Goal: Task Accomplishment & Management: Use online tool/utility

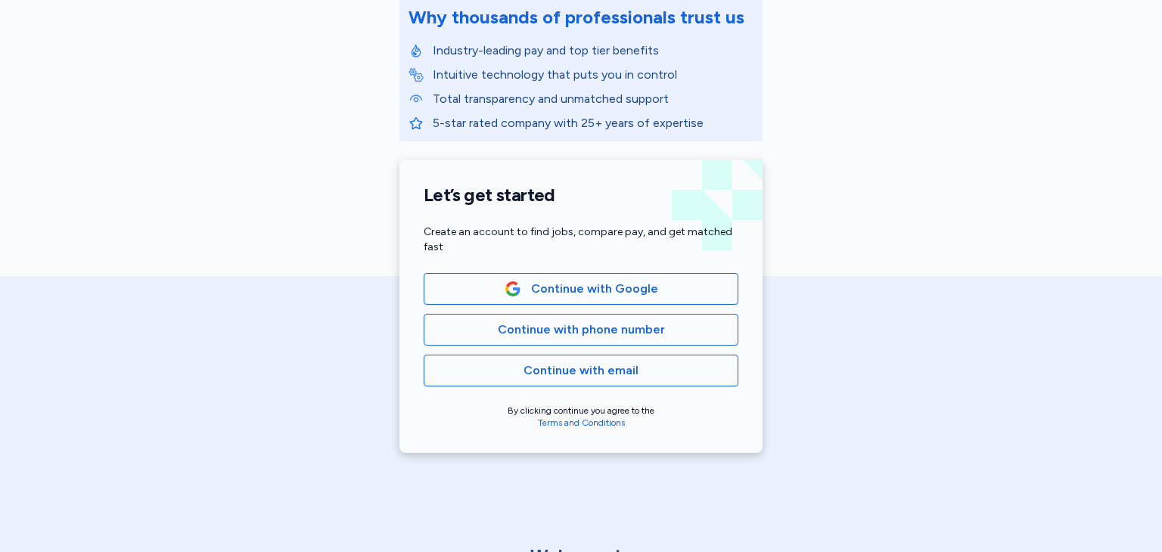
scroll to position [227, 0]
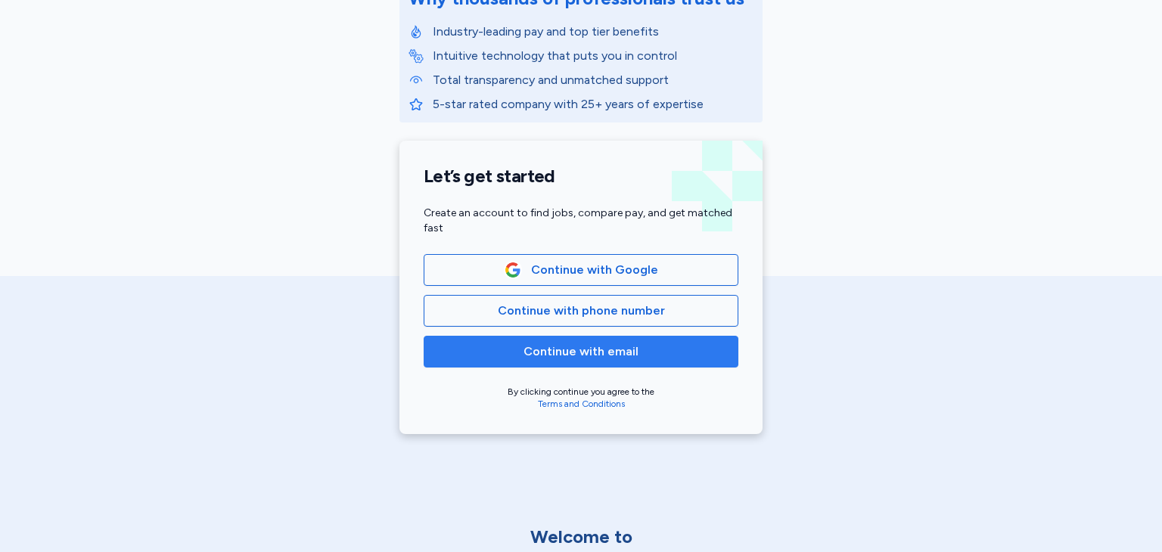
click at [544, 355] on span "Continue with email" at bounding box center [580, 352] width 115 height 18
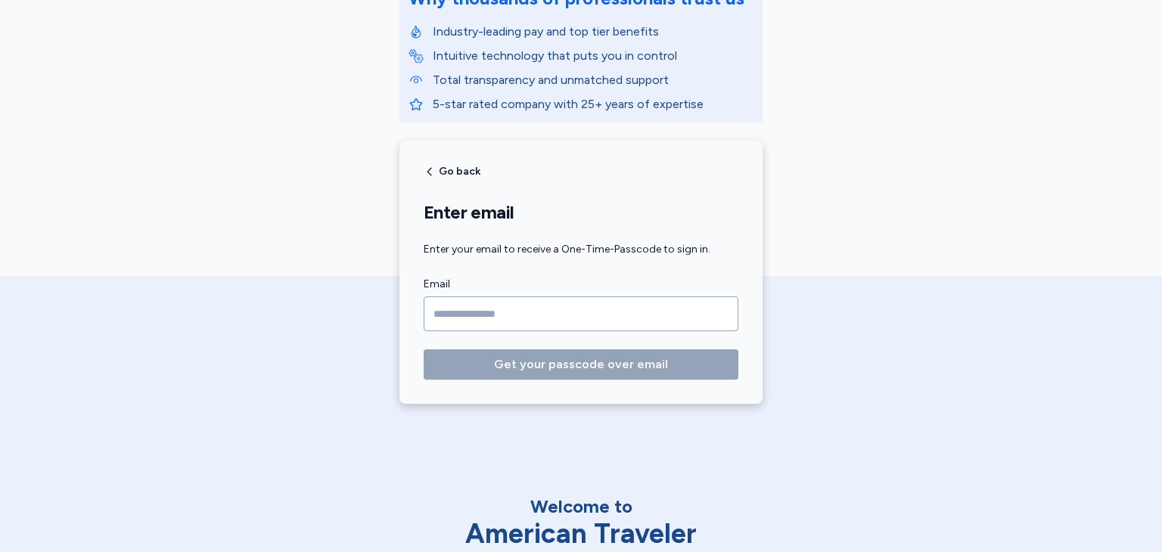
click at [548, 322] on input "Email" at bounding box center [580, 313] width 315 height 35
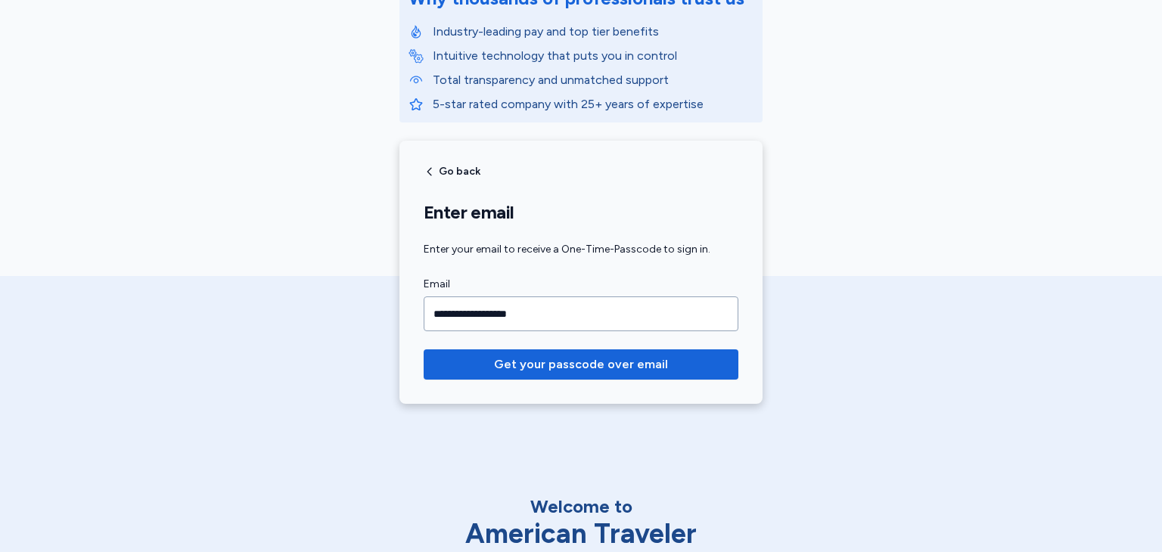
type input "**********"
click at [423, 349] on button "Get your passcode over email" at bounding box center [580, 364] width 315 height 30
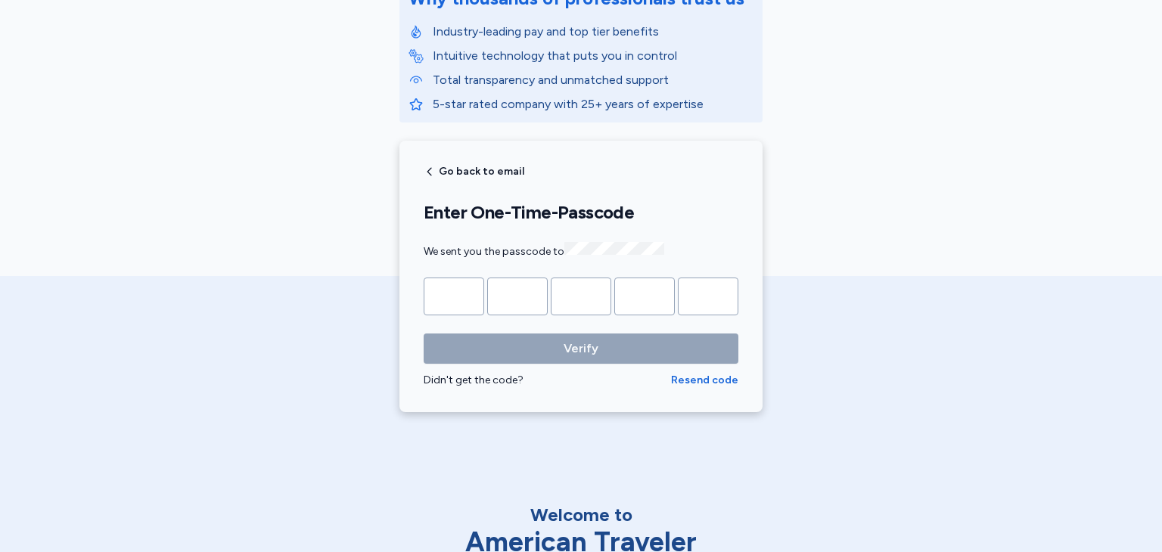
click at [455, 288] on input "Please enter OTP character 1" at bounding box center [453, 297] width 60 height 38
type input "*"
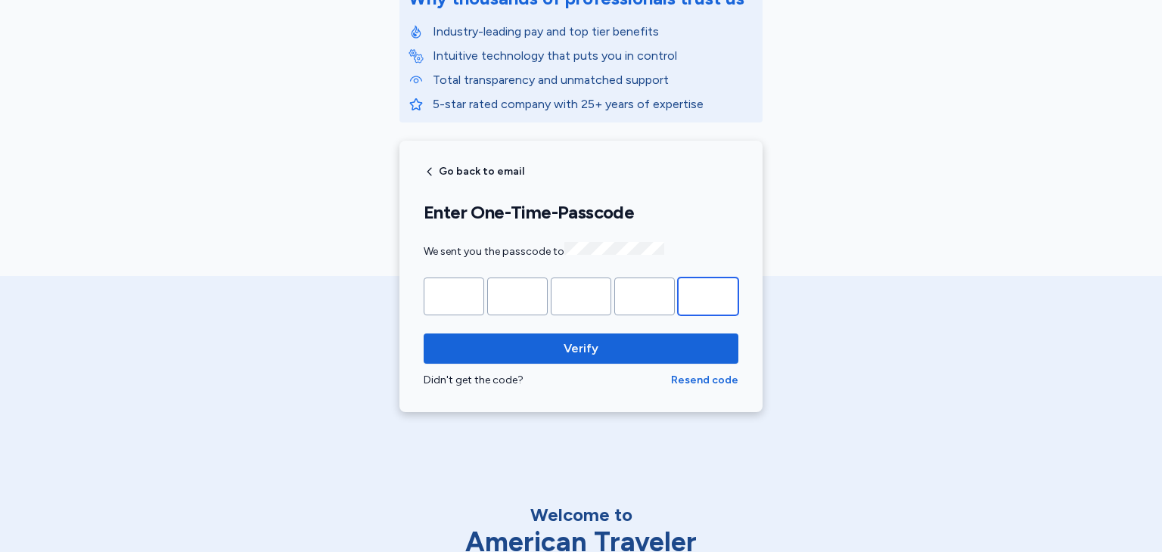
type input "*"
click at [423, 333] on button "Verify" at bounding box center [580, 348] width 315 height 30
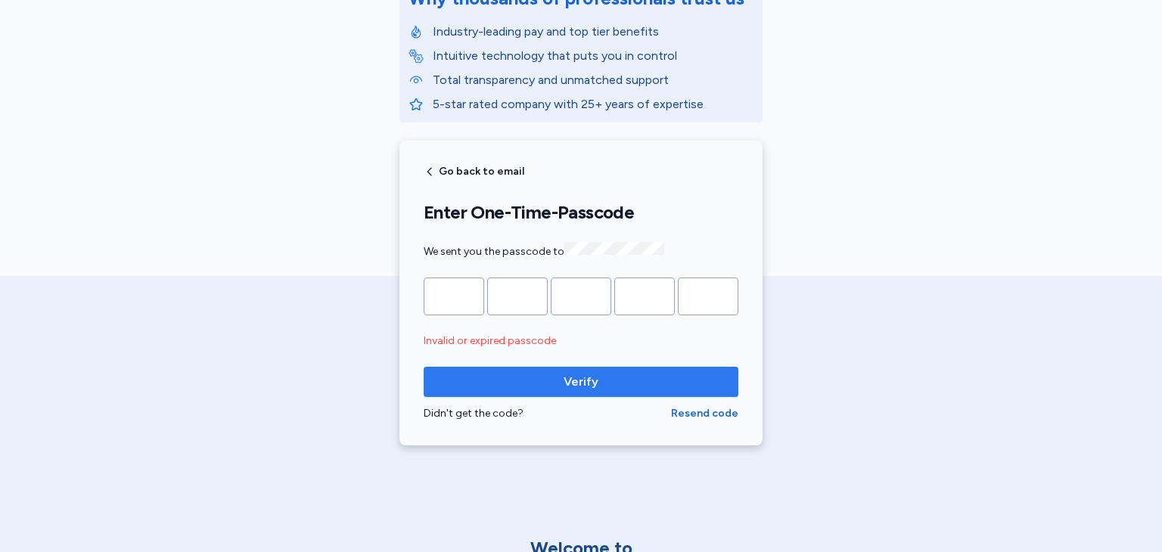
click at [553, 376] on span "Verify" at bounding box center [581, 382] width 290 height 18
click at [634, 291] on input "*" at bounding box center [644, 297] width 60 height 38
type input "*"
click at [423, 367] on button "Verify" at bounding box center [580, 382] width 315 height 30
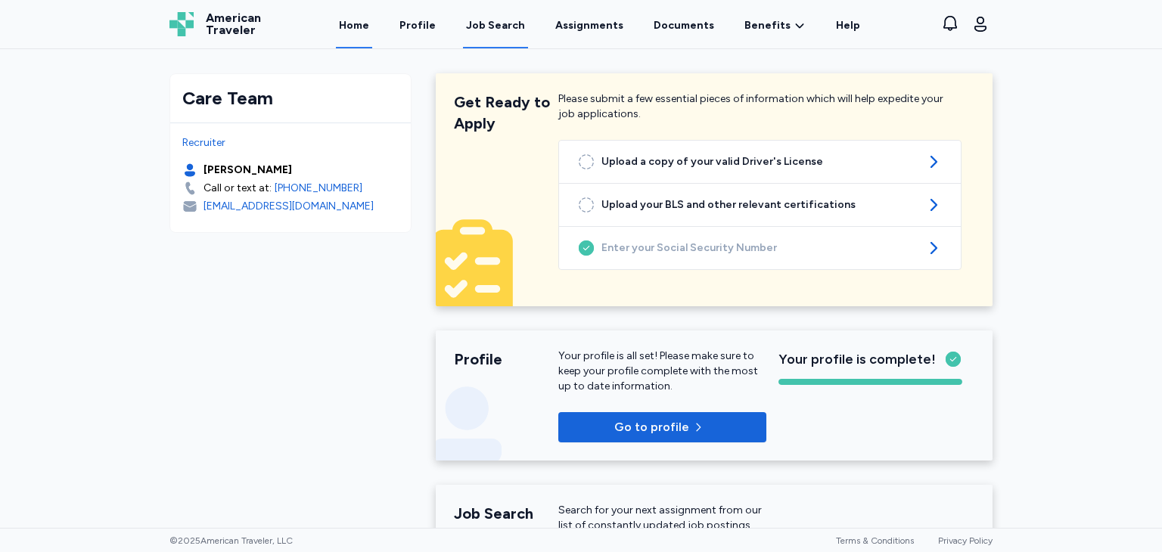
click at [504, 27] on div "Job Search" at bounding box center [495, 25] width 59 height 15
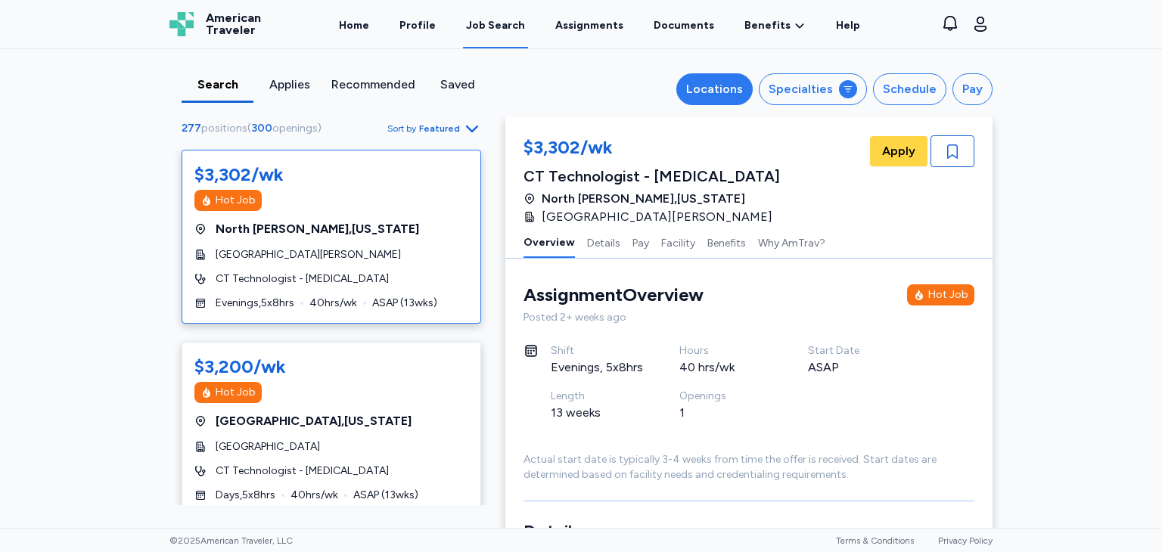
click at [727, 87] on div "Locations" at bounding box center [714, 89] width 57 height 18
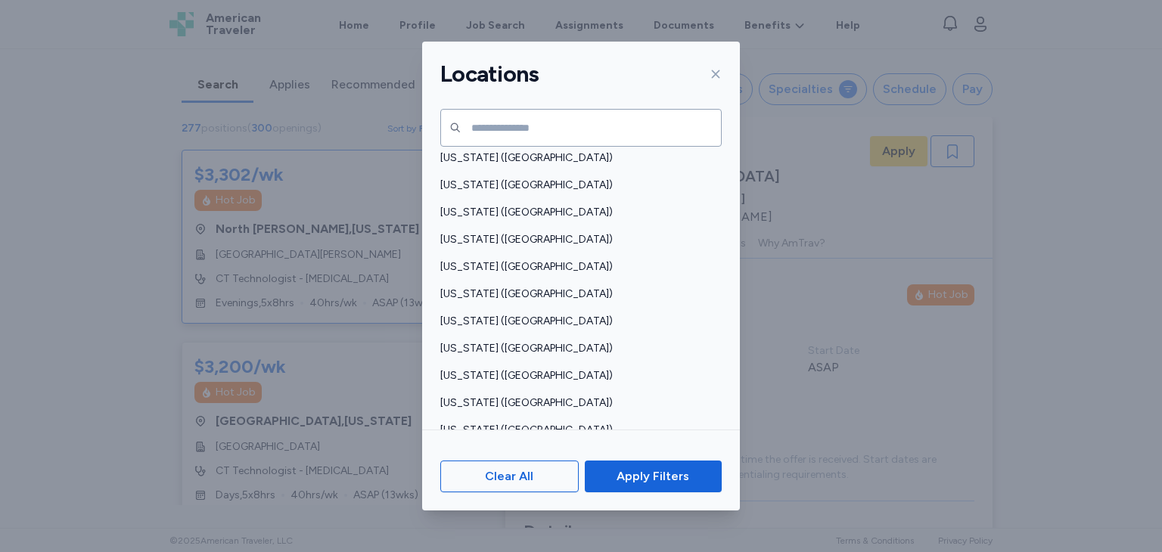
scroll to position [1059, 0]
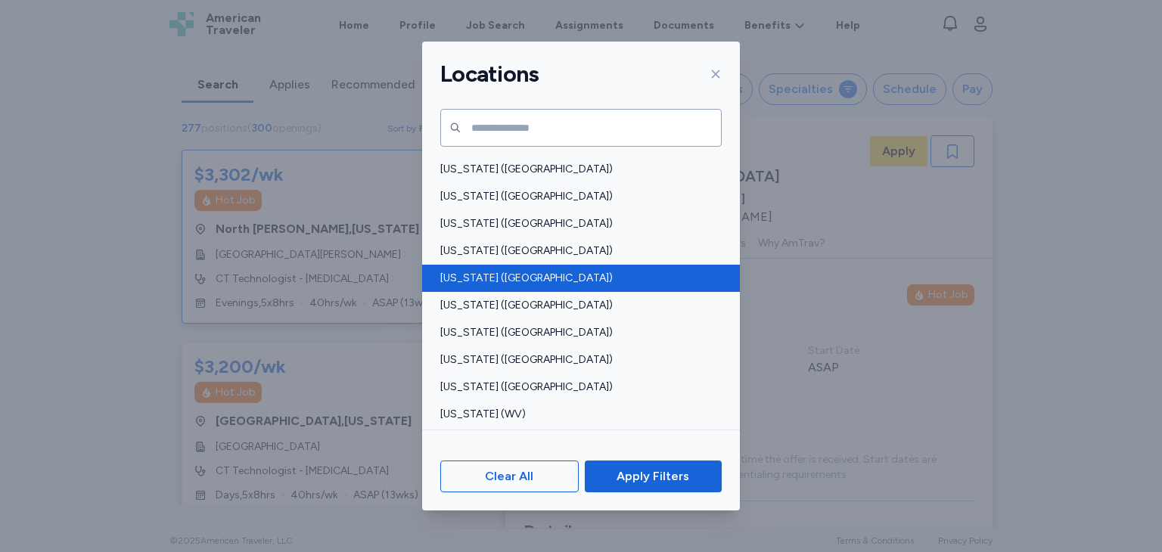
click at [474, 288] on div "[US_STATE] ([GEOGRAPHIC_DATA])" at bounding box center [581, 278] width 318 height 27
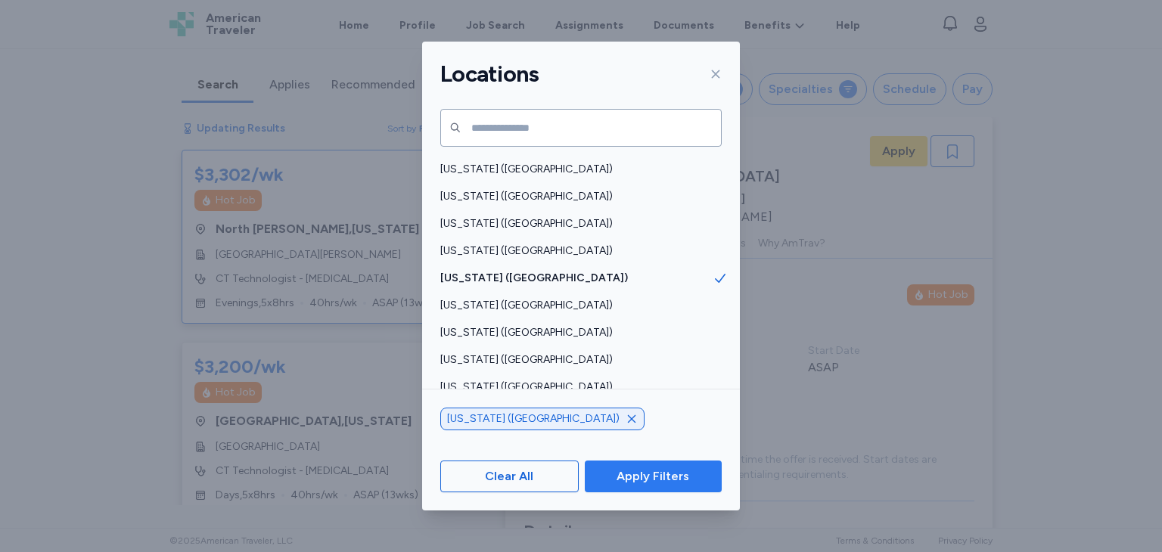
click at [616, 474] on span "Apply Filters" at bounding box center [653, 476] width 113 height 18
